Goal: Task Accomplishment & Management: Manage account settings

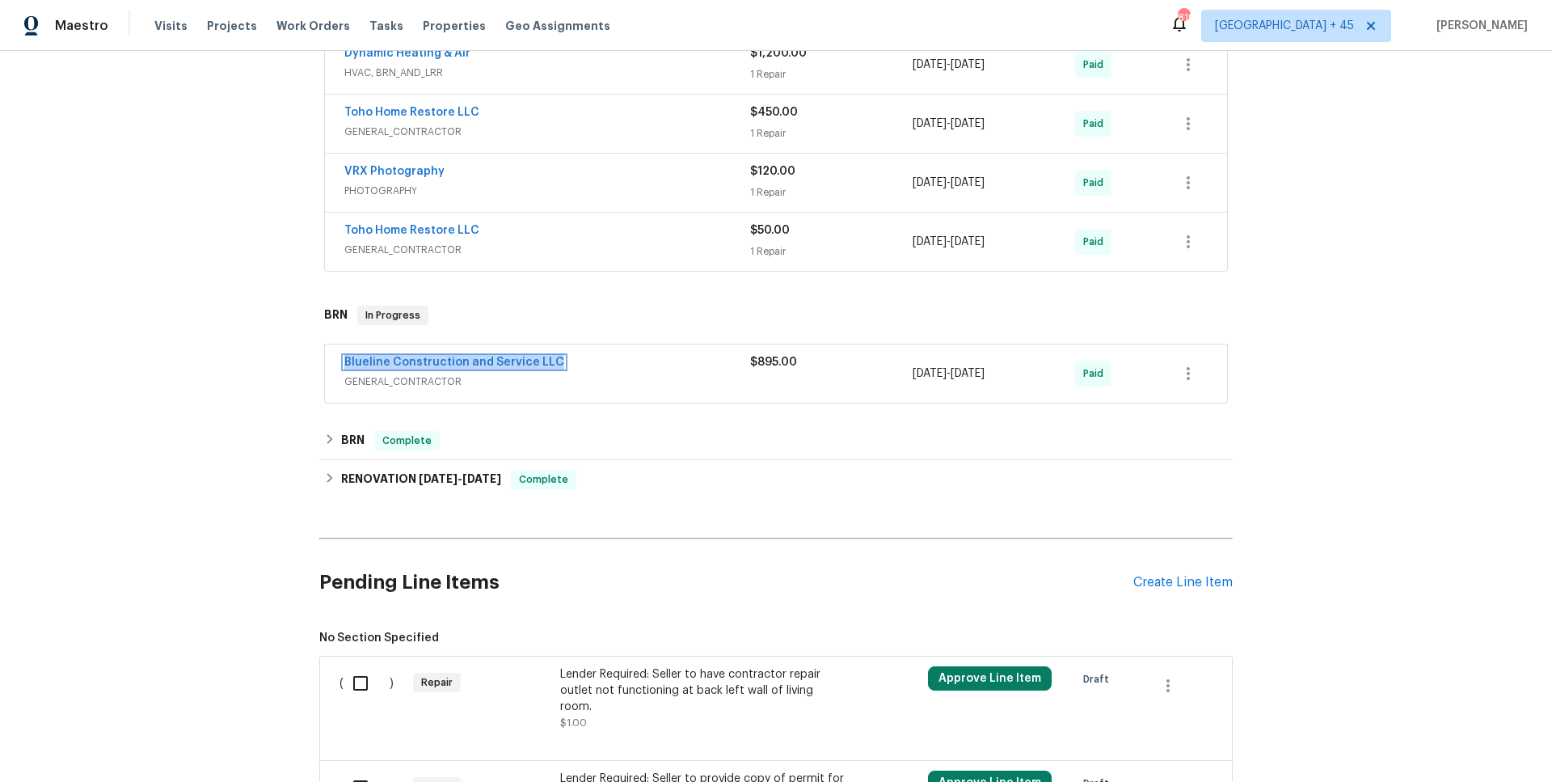
scroll to position [263, 0]
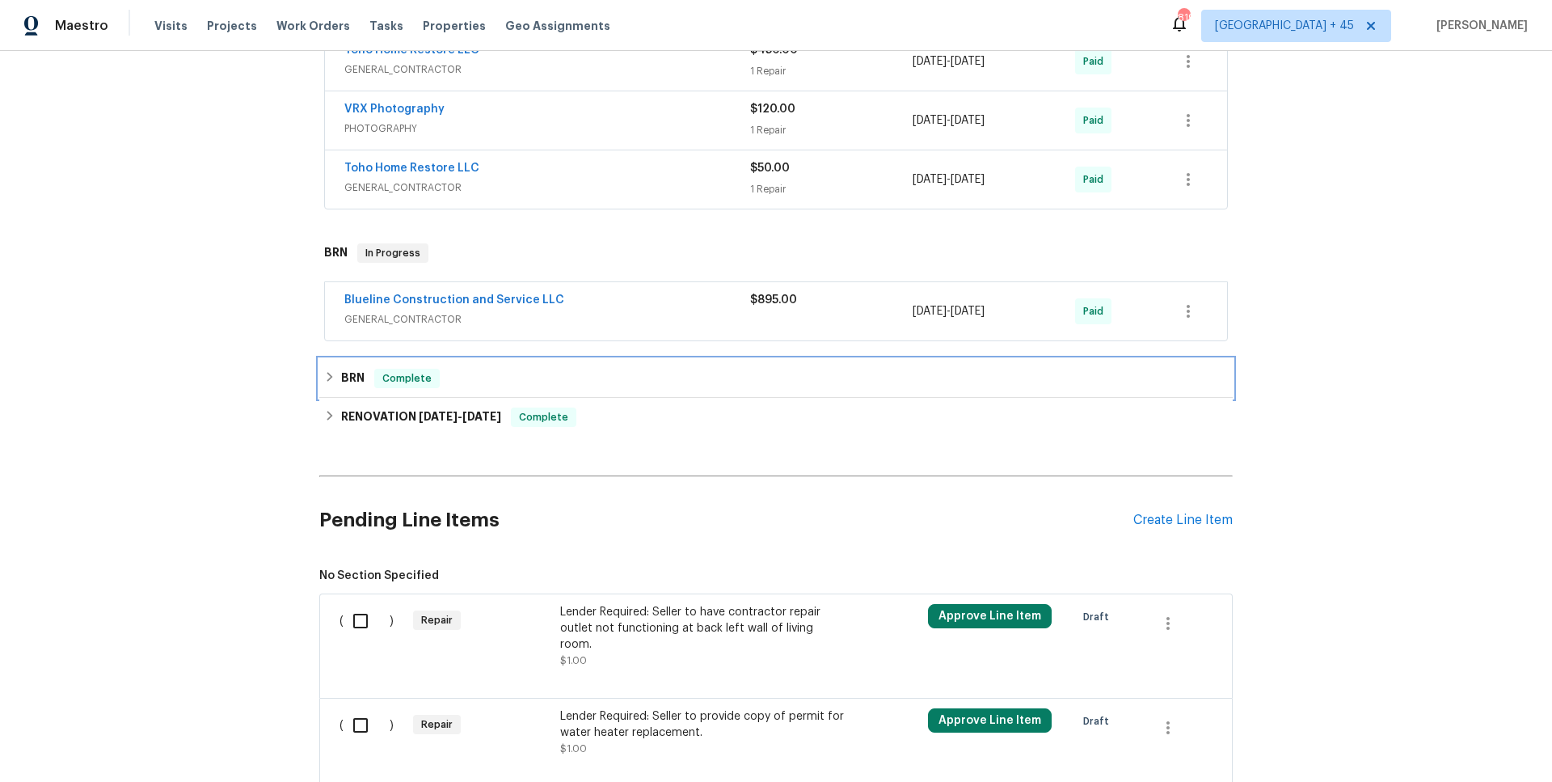
click at [407, 386] on span "Complete" at bounding box center [407, 378] width 62 height 16
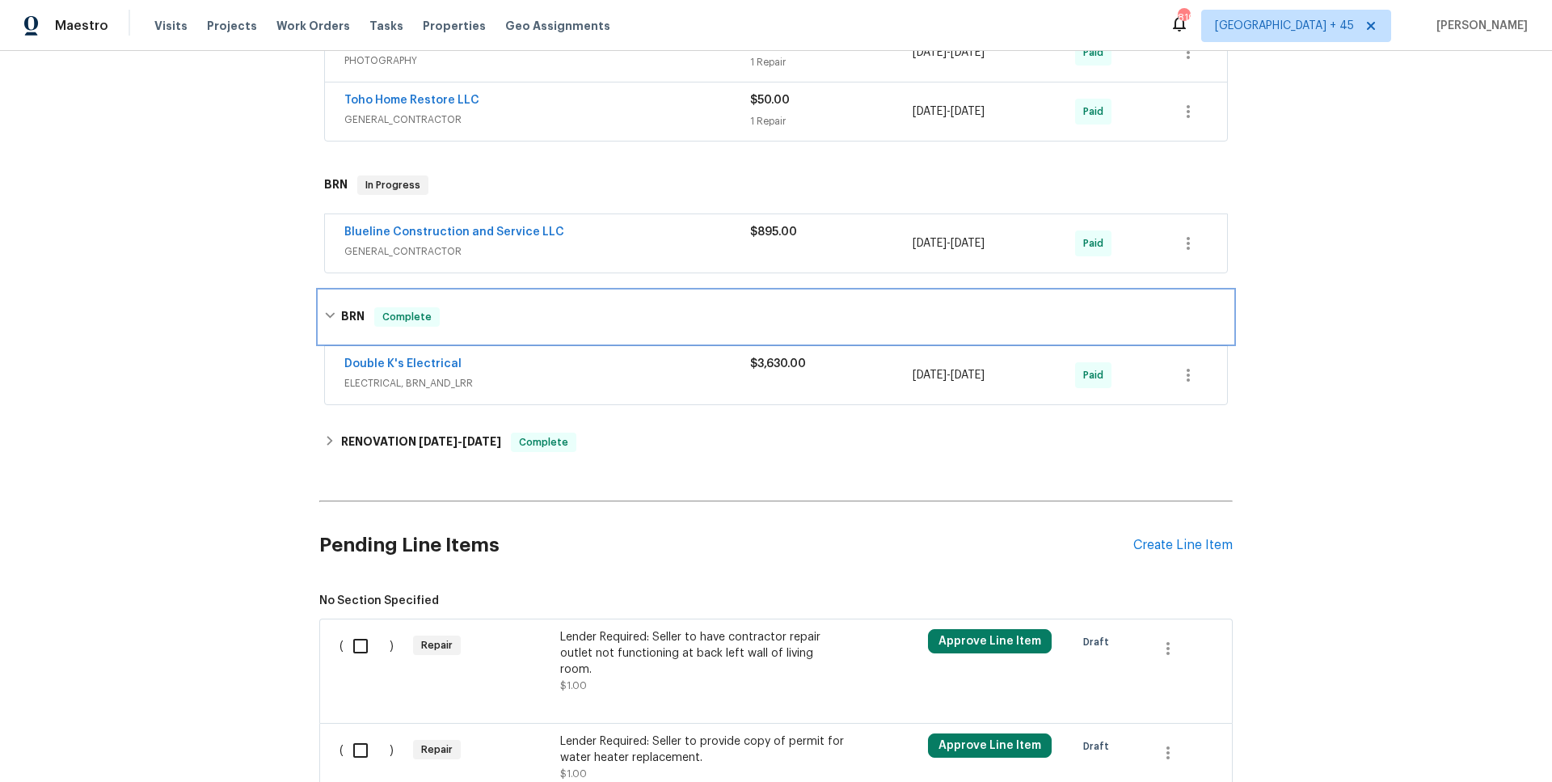
scroll to position [583, 0]
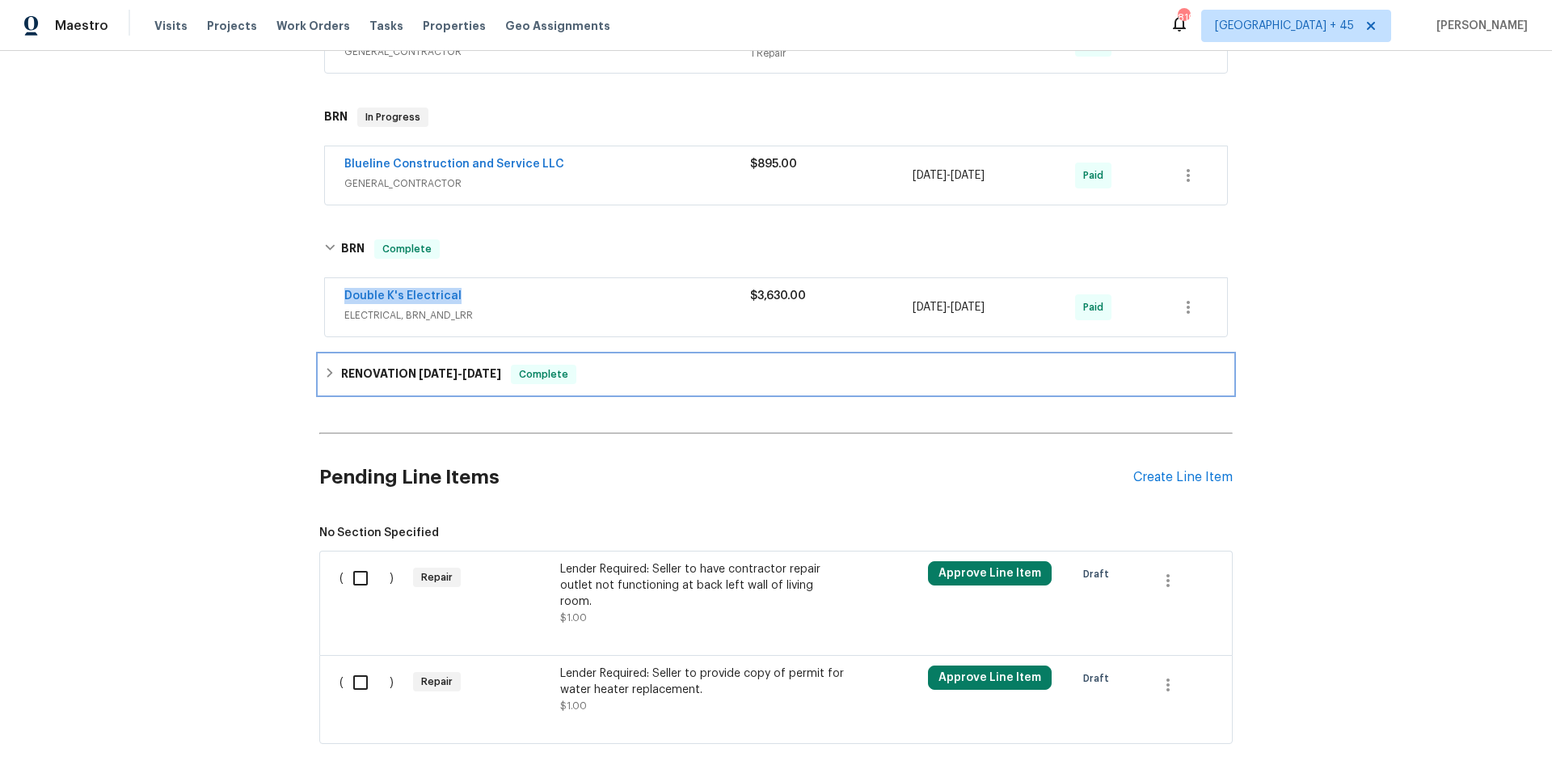
click at [432, 375] on span "3/26/25" at bounding box center [438, 373] width 39 height 11
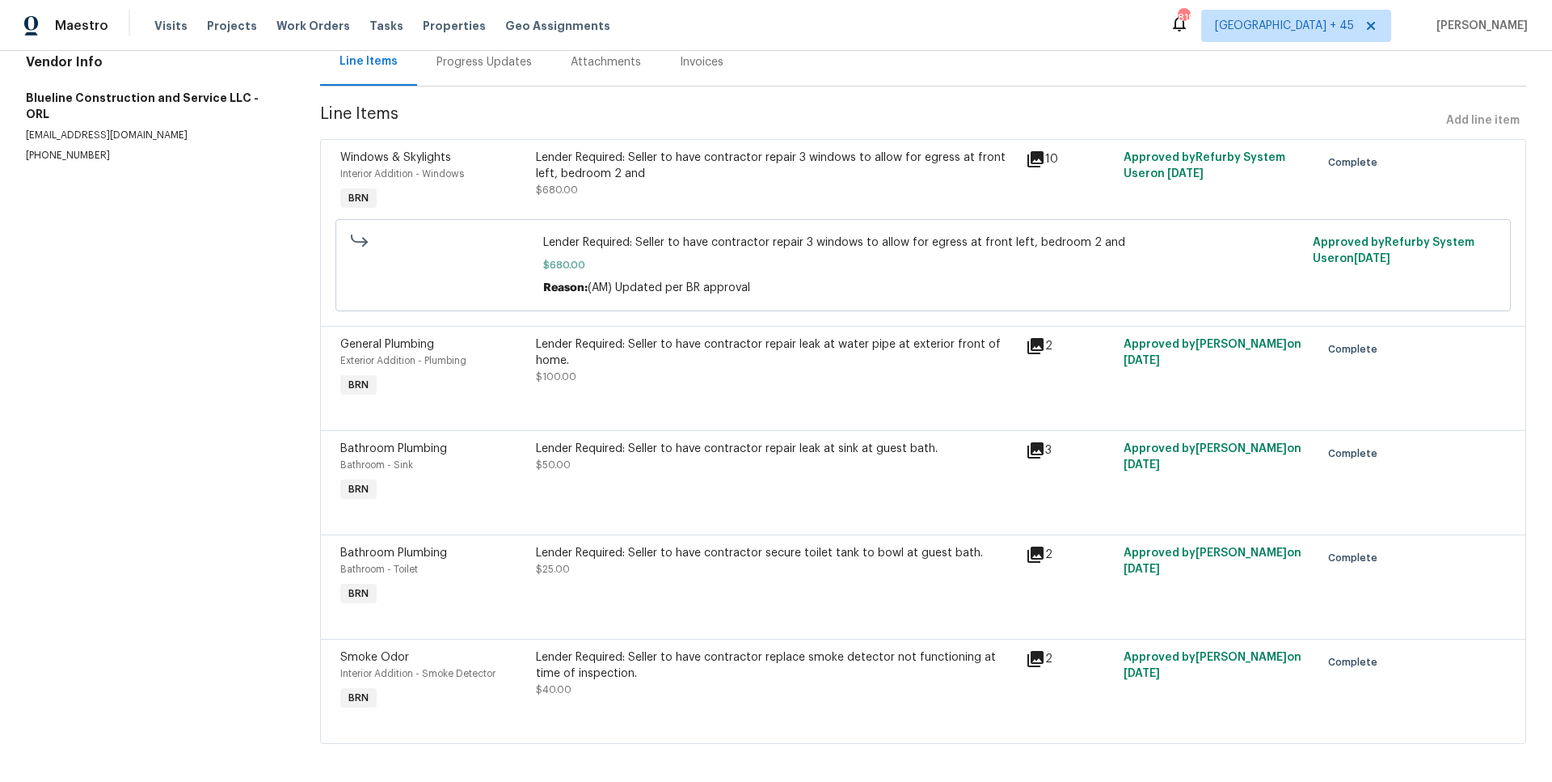
scroll to position [181, 0]
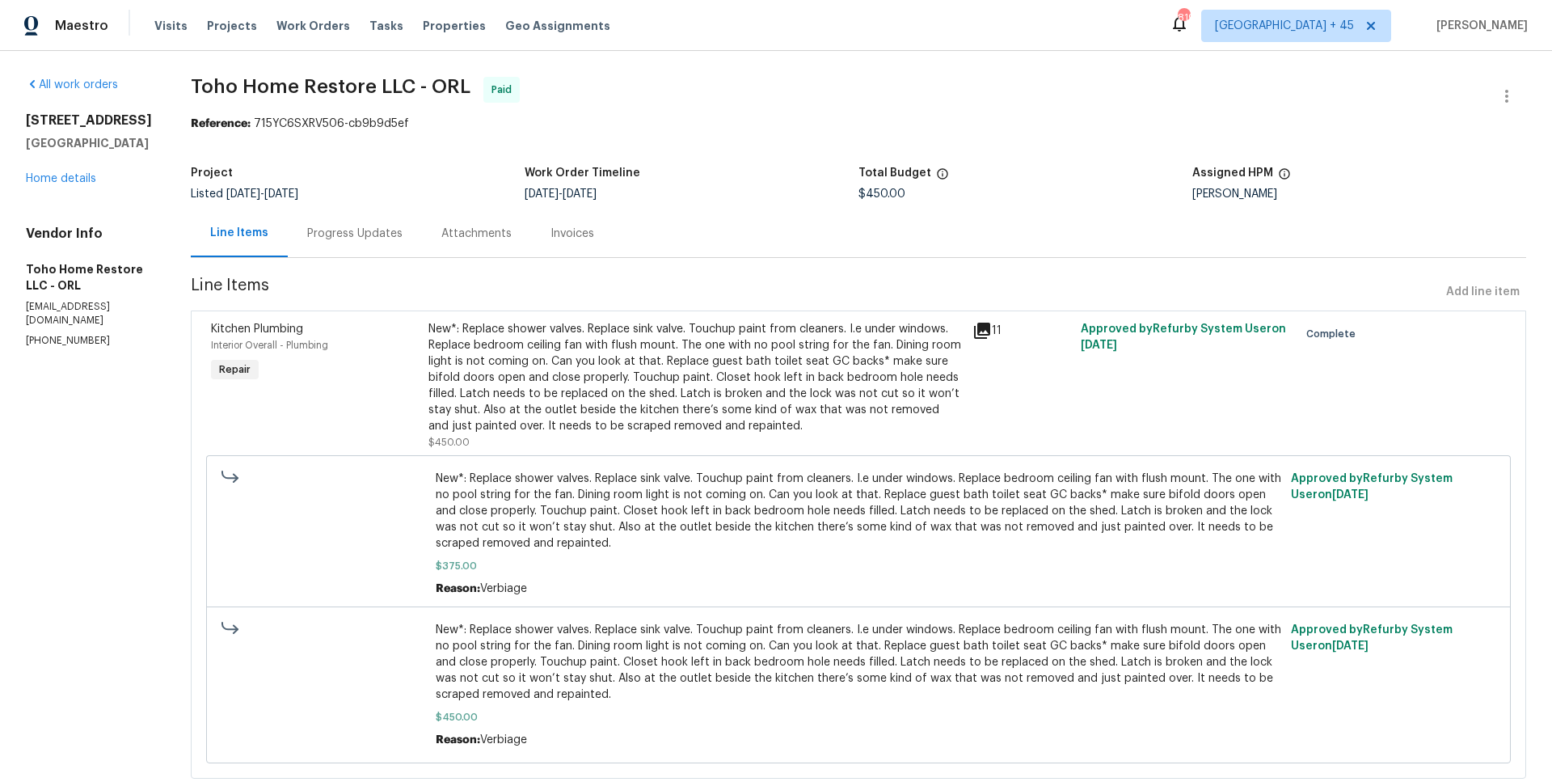
scroll to position [43, 0]
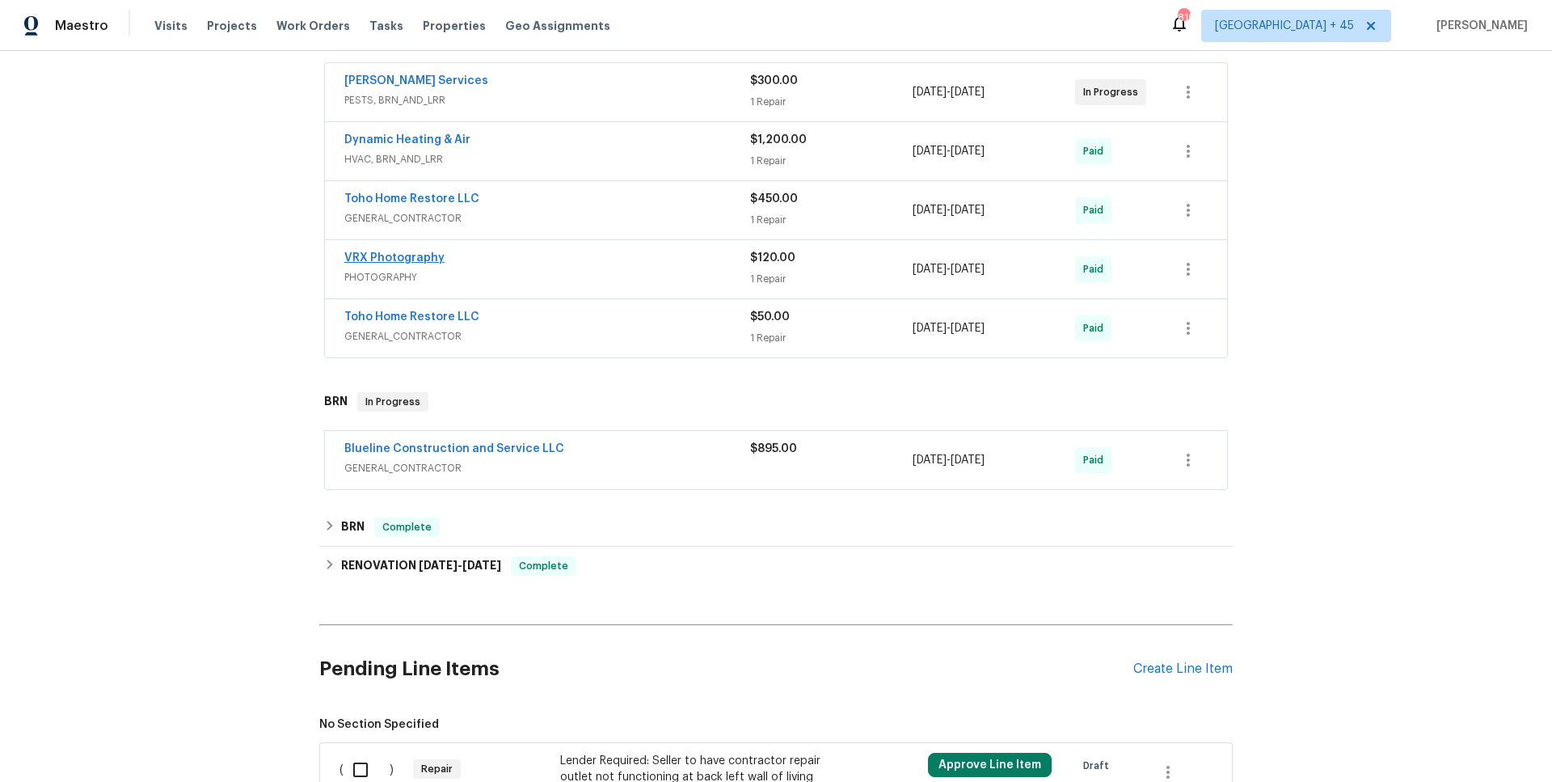
scroll to position [205, 0]
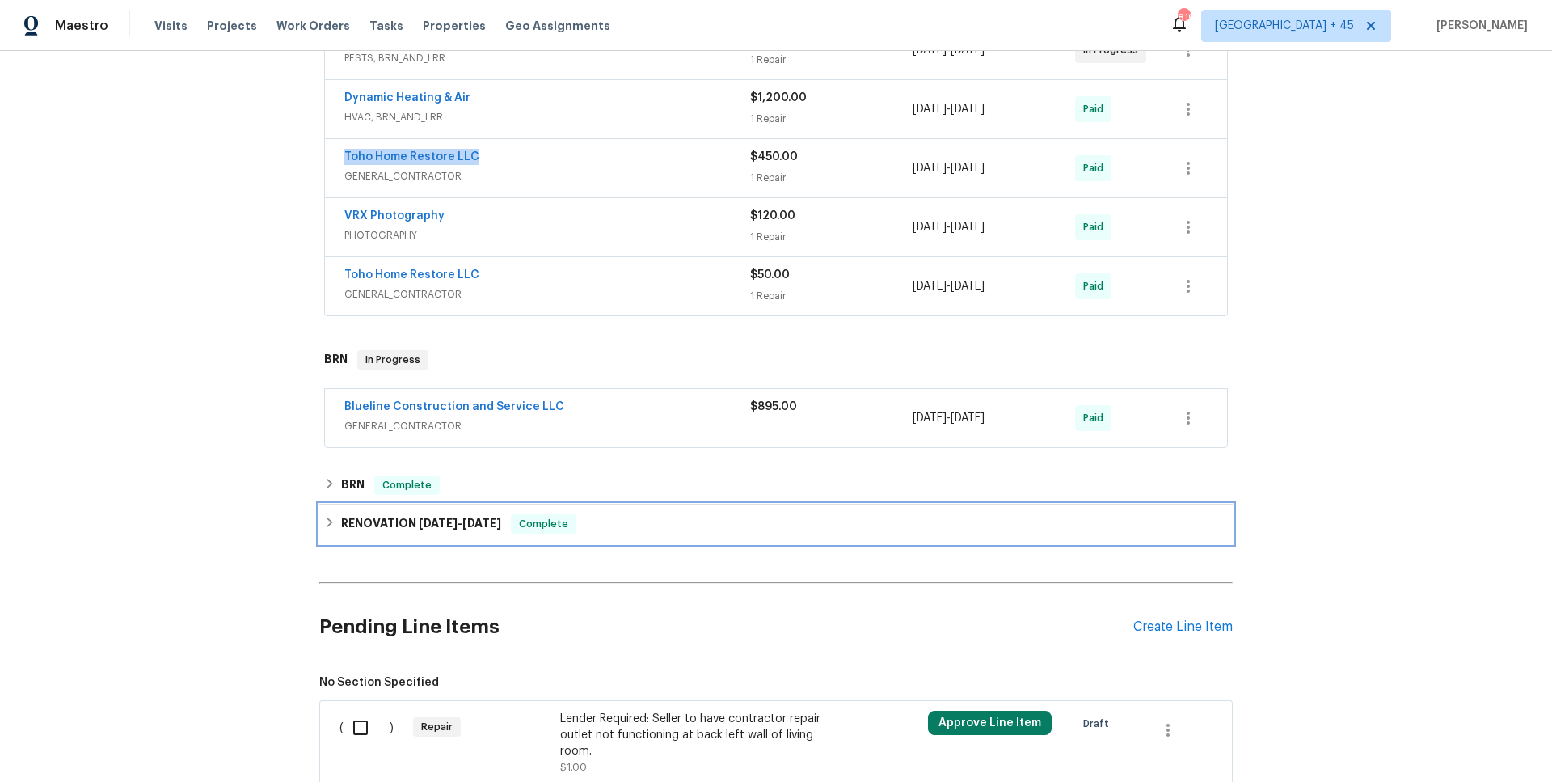
click at [449, 529] on h6 "RENOVATION [DATE] - [DATE]" at bounding box center [421, 523] width 160 height 19
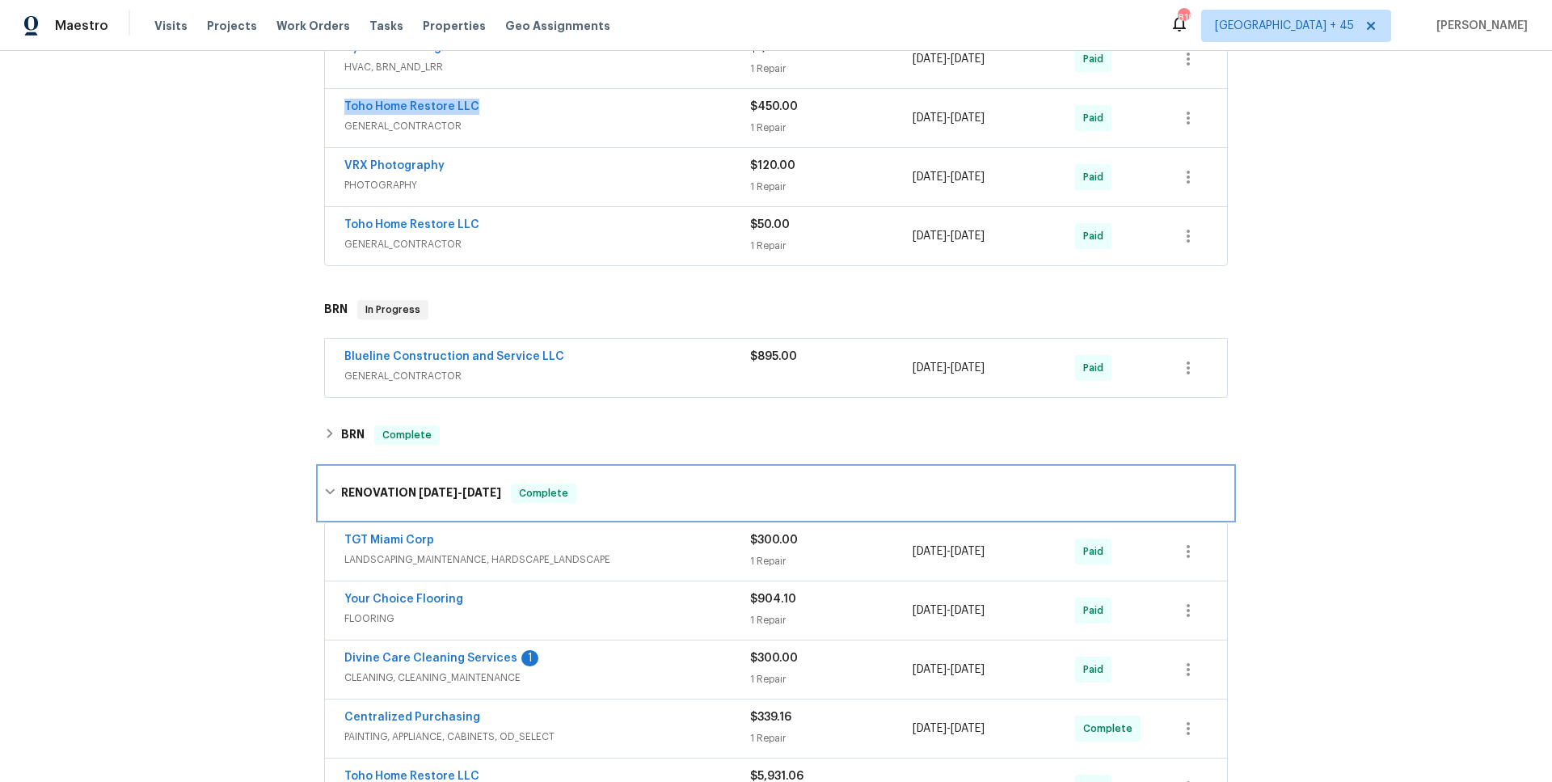
scroll to position [483, 0]
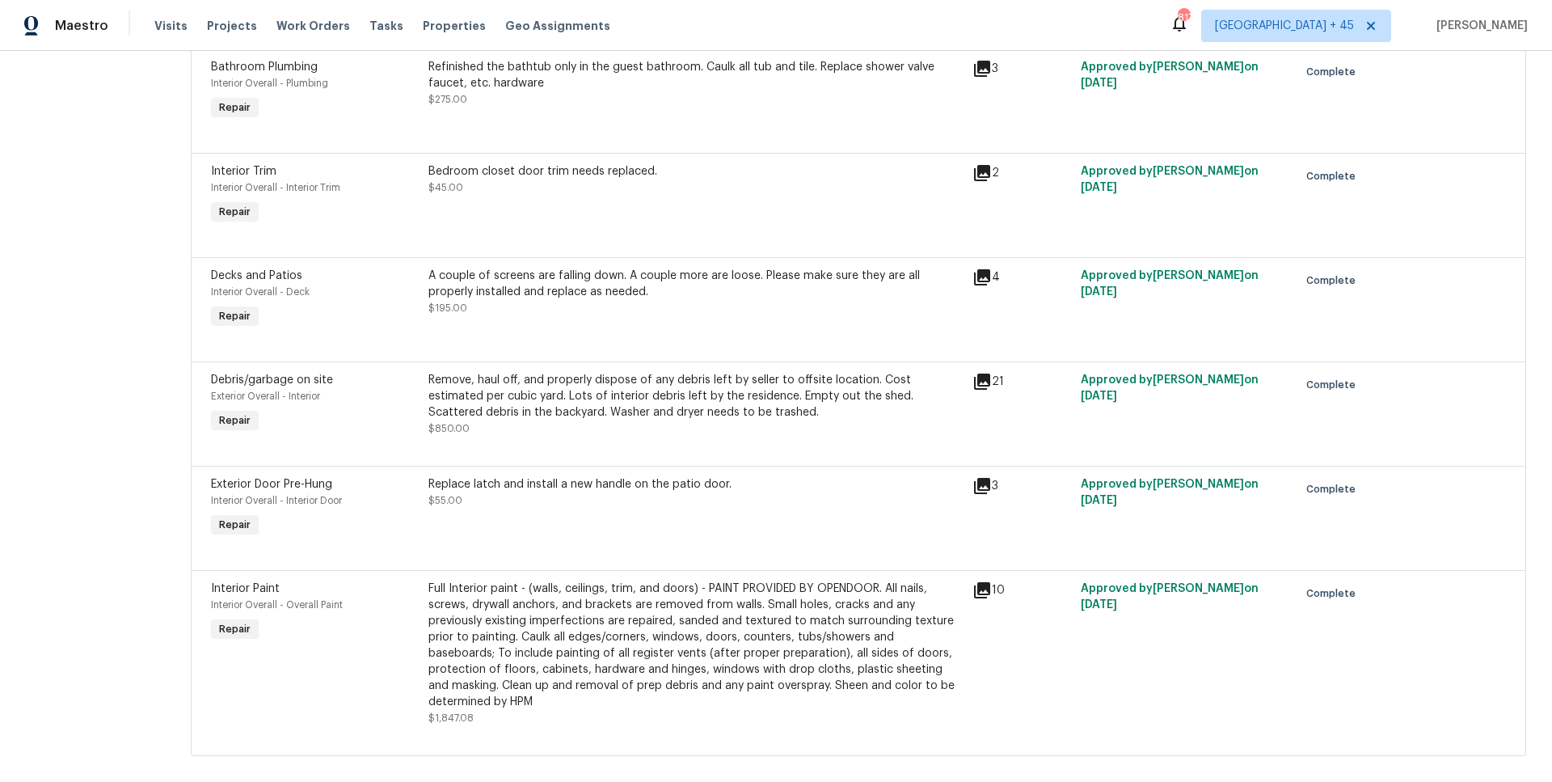
scroll to position [1880, 0]
